Goal: Task Accomplishment & Management: Use online tool/utility

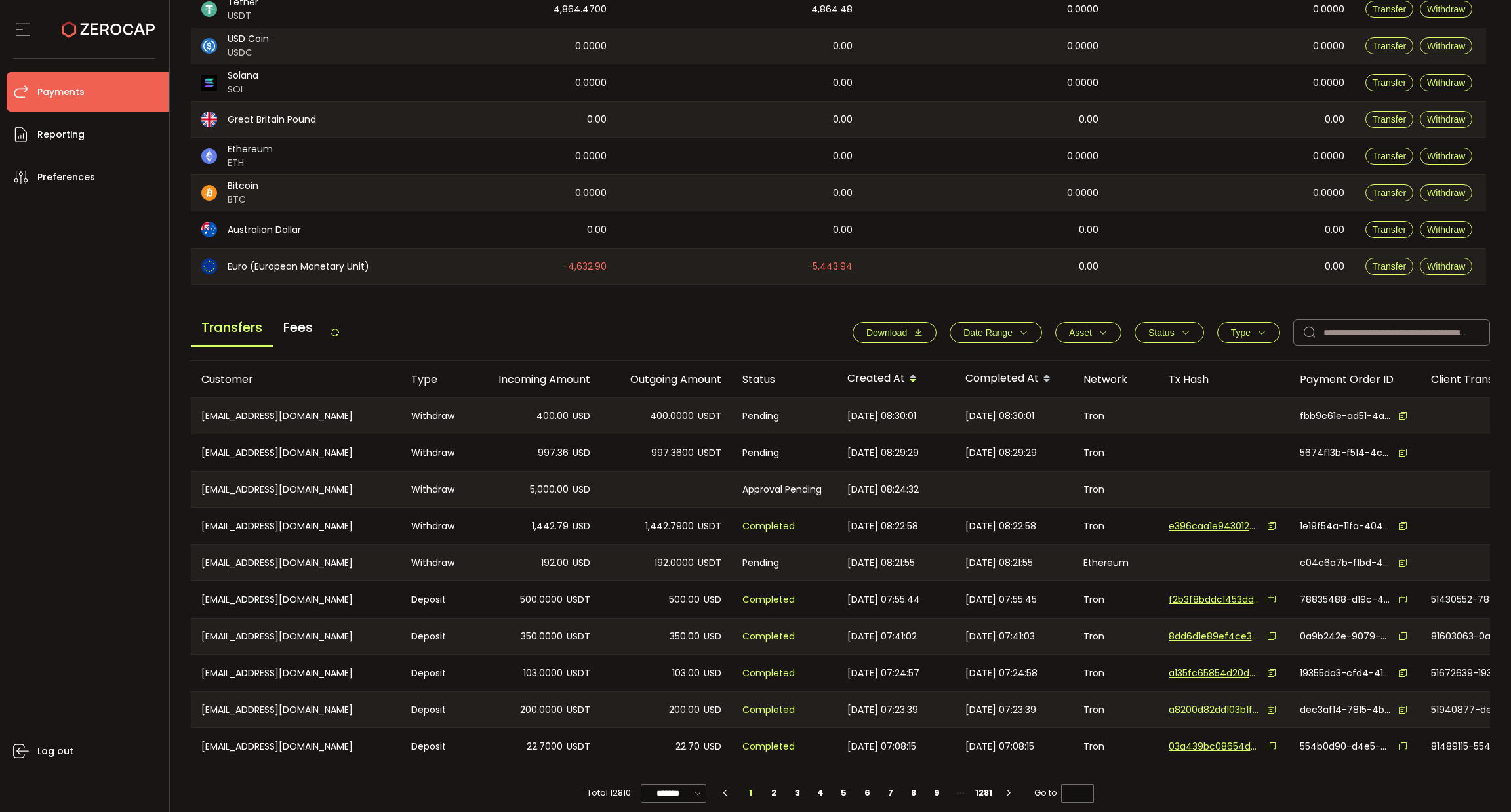
scroll to position [251, 0]
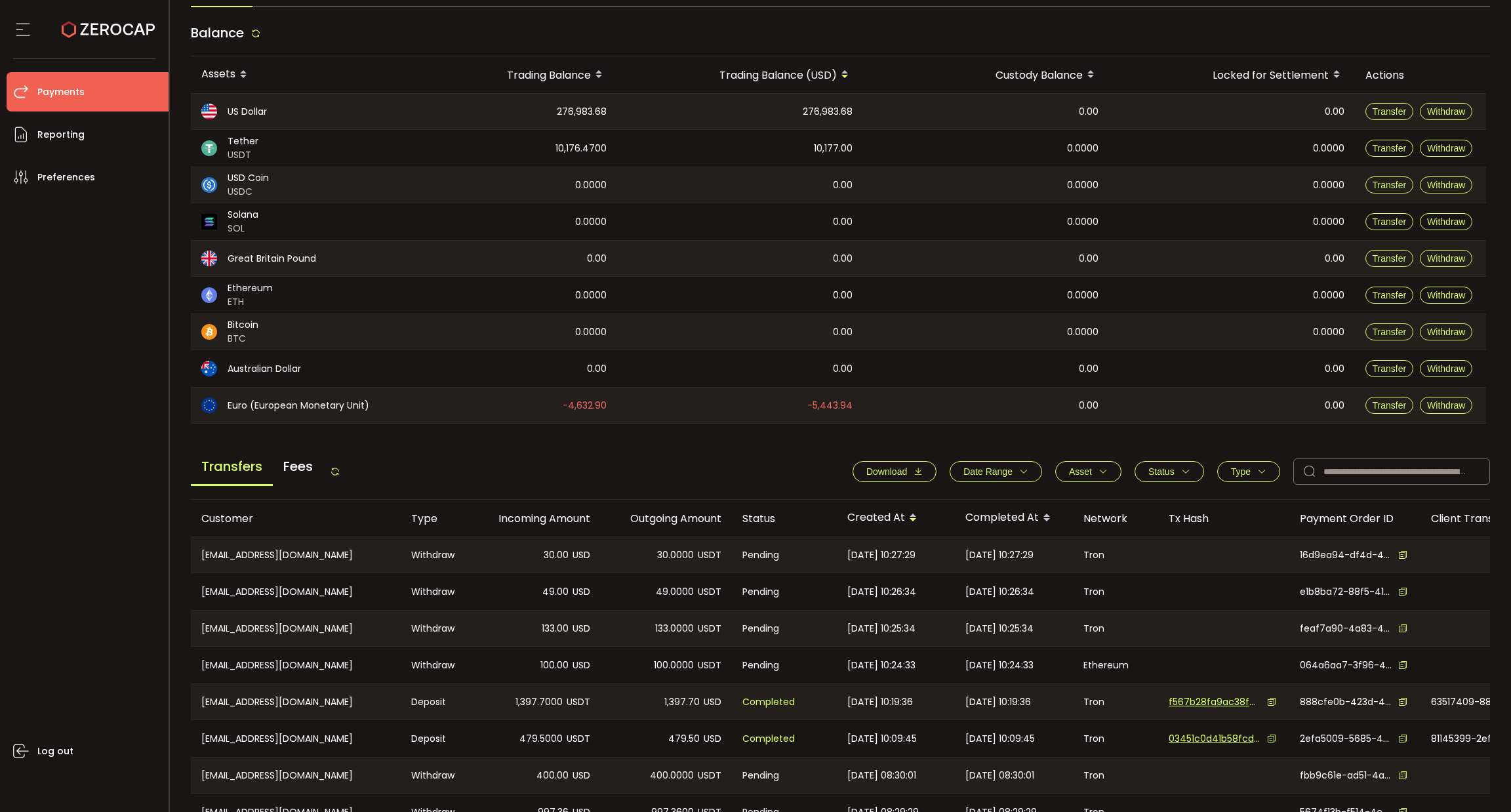
scroll to position [196, 0]
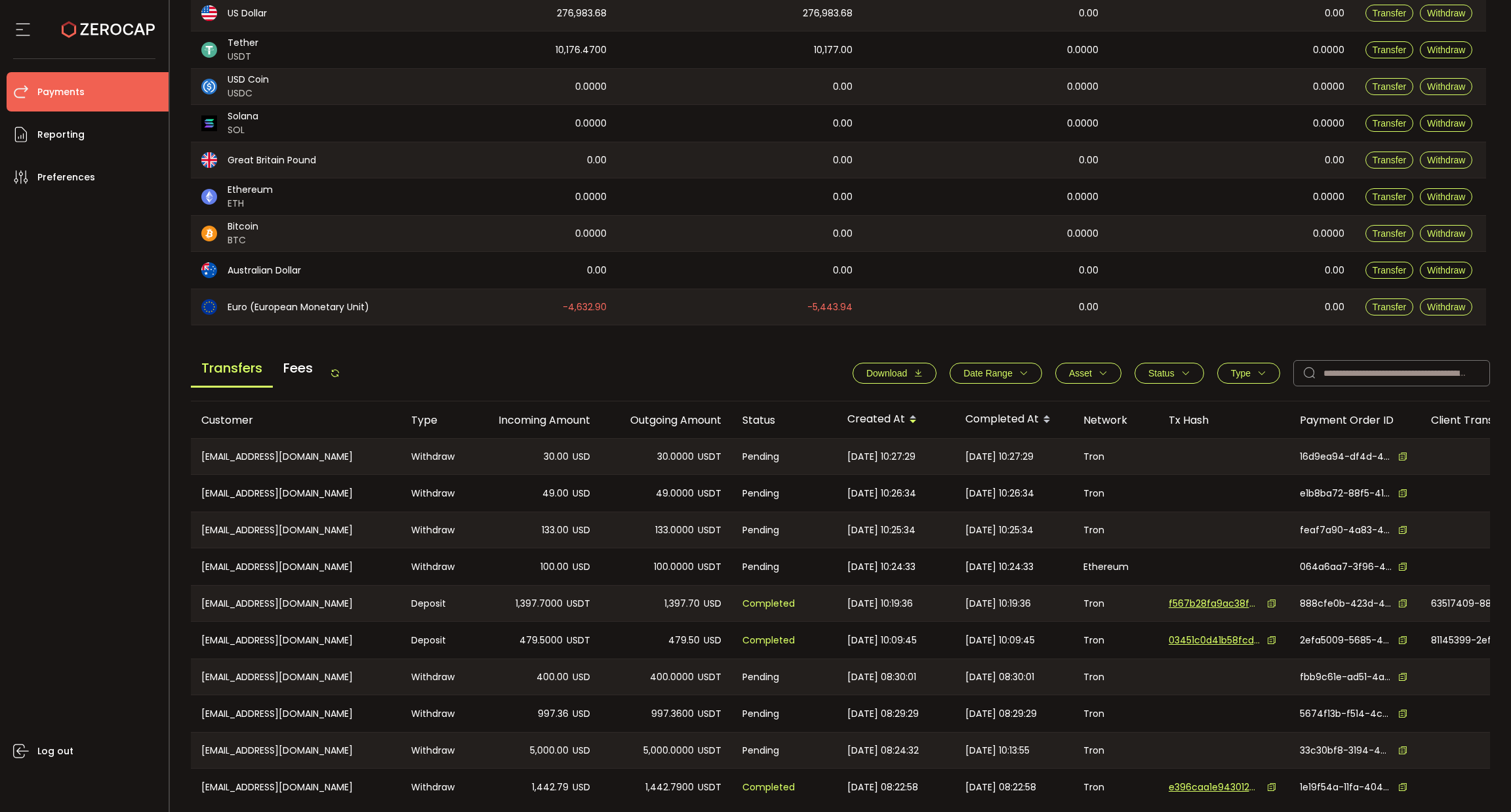
click at [1254, 366] on button "Type" at bounding box center [1249, 374] width 63 height 21
click at [1248, 424] on span "Withdraw" at bounding box center [1234, 430] width 58 height 13
click at [1264, 493] on span "Apply" at bounding box center [1276, 498] width 27 height 14
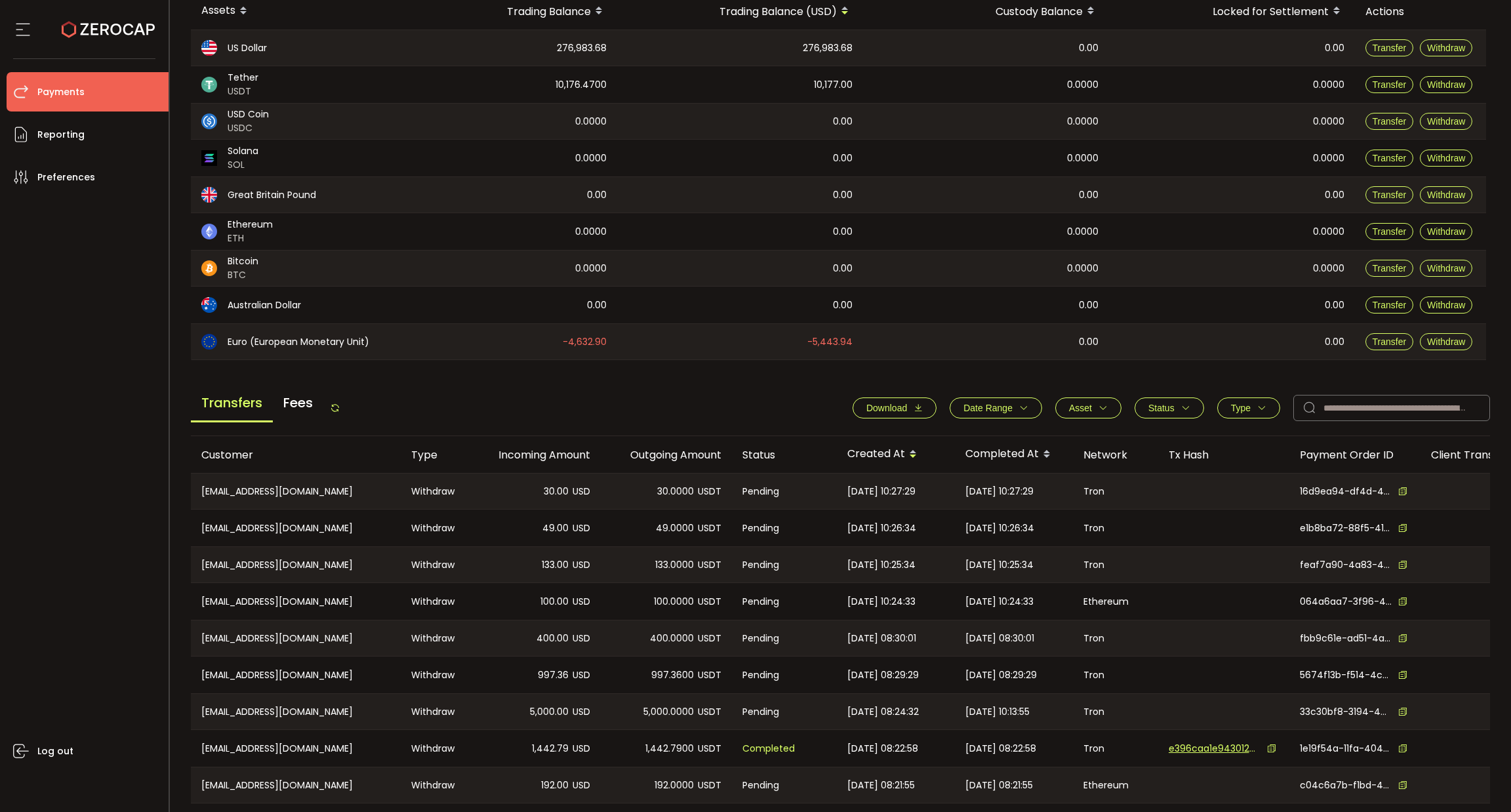
scroll to position [0, 0]
